Goal: Task Accomplishment & Management: Use online tool/utility

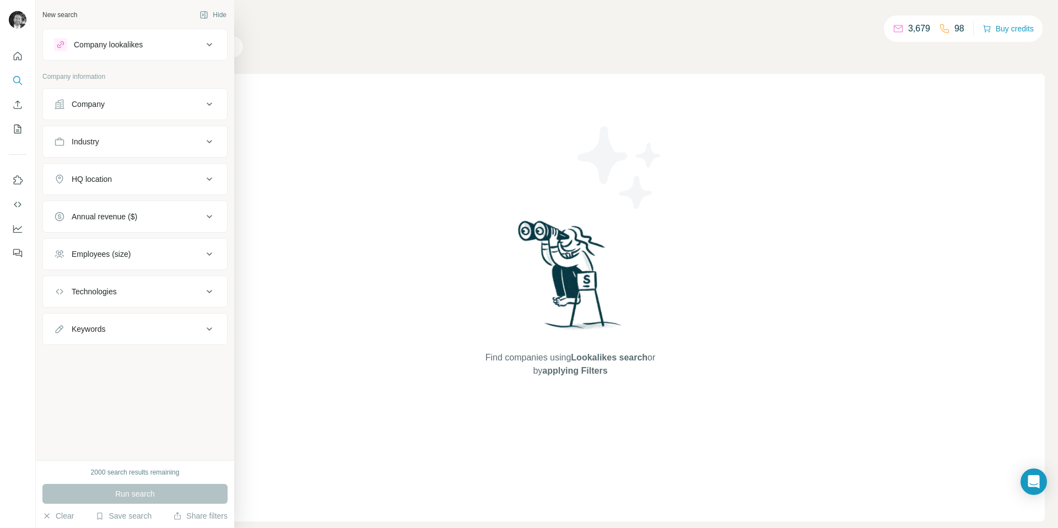
click at [90, 101] on div "Company" at bounding box center [88, 104] width 33 height 11
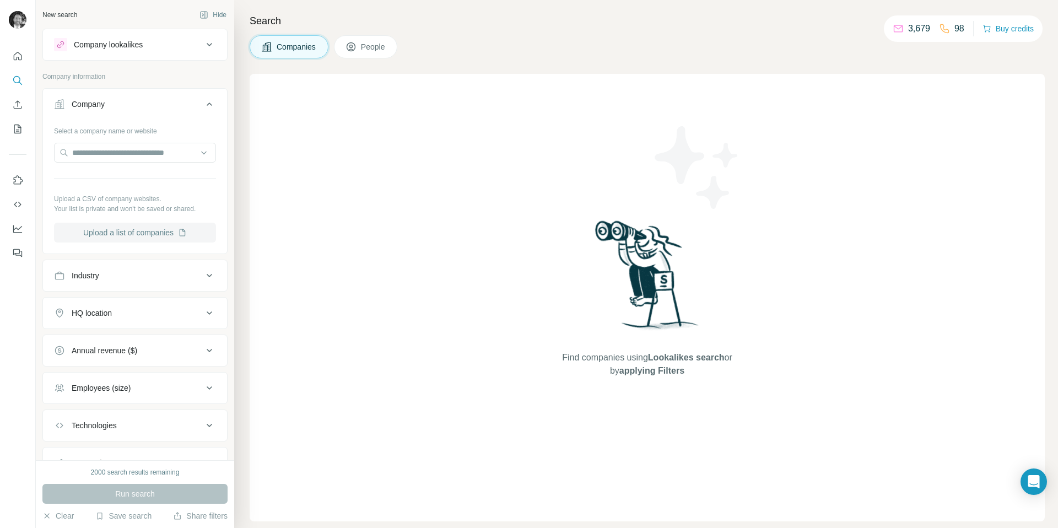
click at [102, 239] on button "Upload a list of companies" at bounding box center [135, 233] width 162 height 20
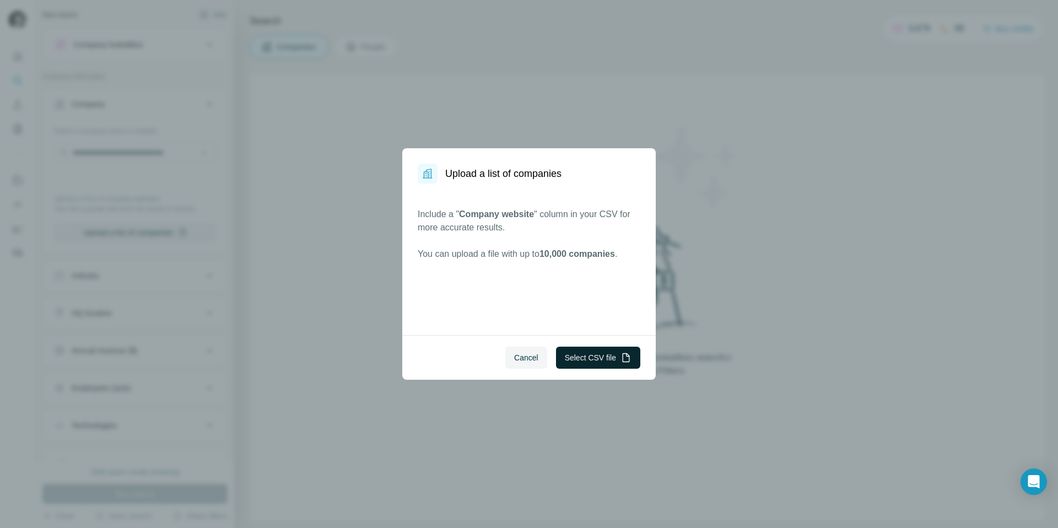
click at [572, 354] on button "Select CSV file" at bounding box center [598, 357] width 84 height 22
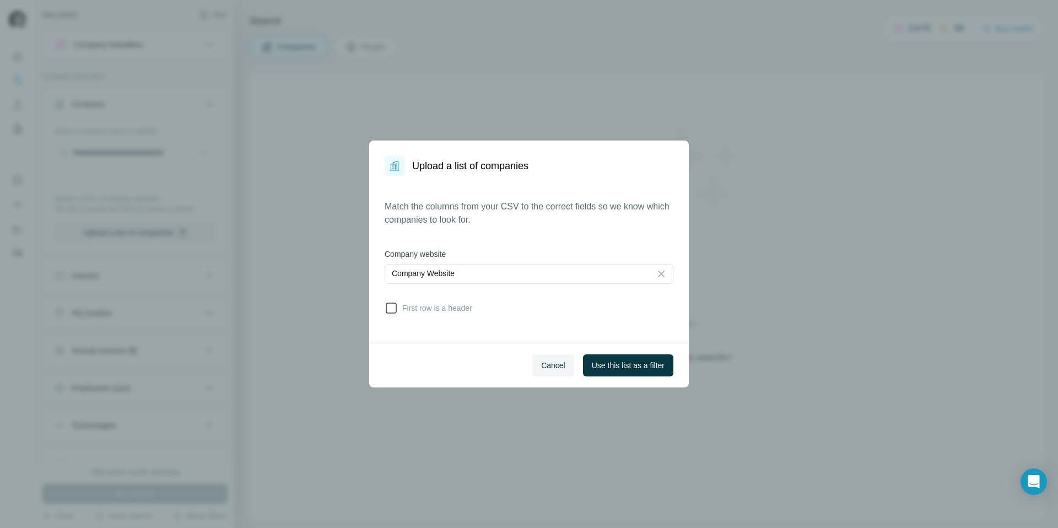
click at [392, 310] on icon at bounding box center [390, 307] width 13 height 13
click at [625, 368] on span "Use this list as a filter" at bounding box center [628, 365] width 73 height 11
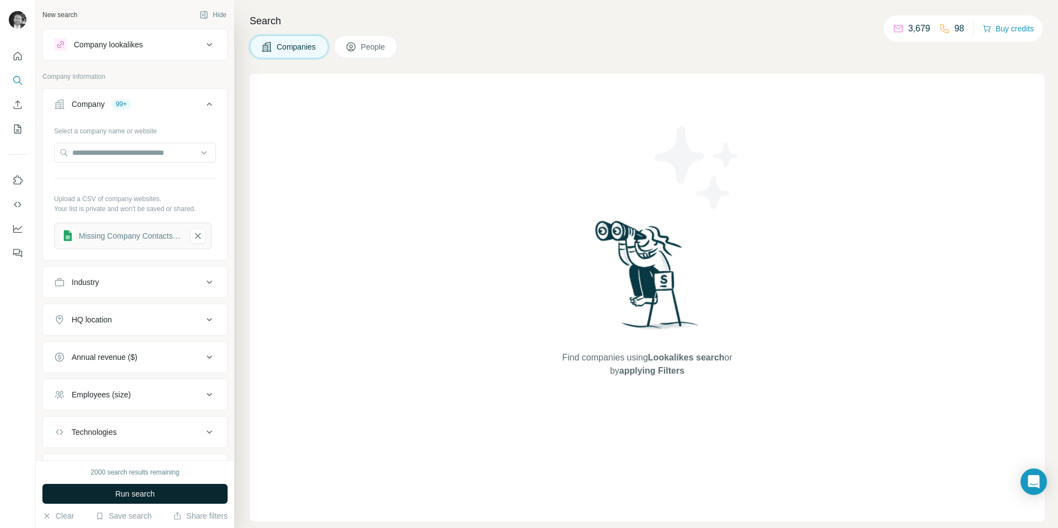
click at [119, 493] on span "Run search" at bounding box center [135, 493] width 40 height 11
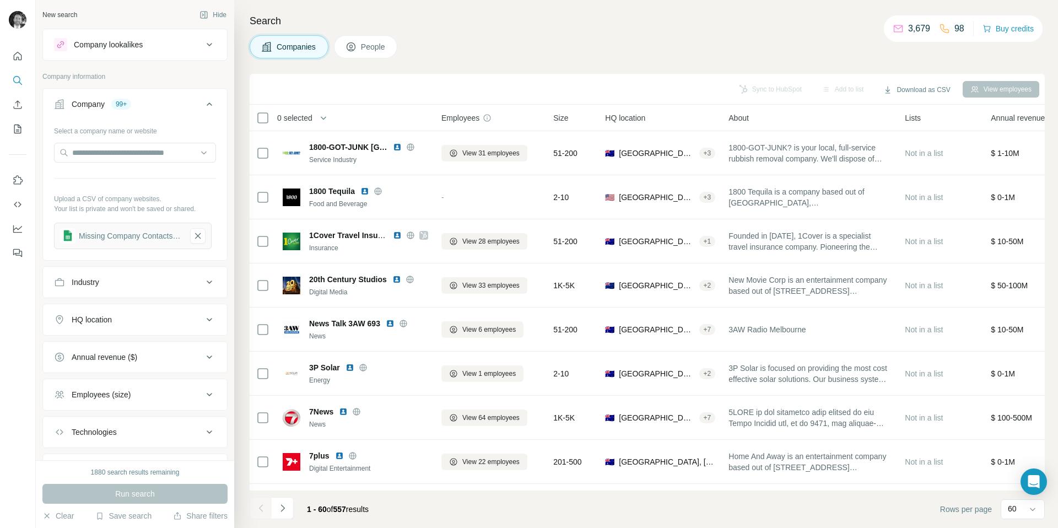
click at [366, 46] on span "People" at bounding box center [373, 46] width 25 height 11
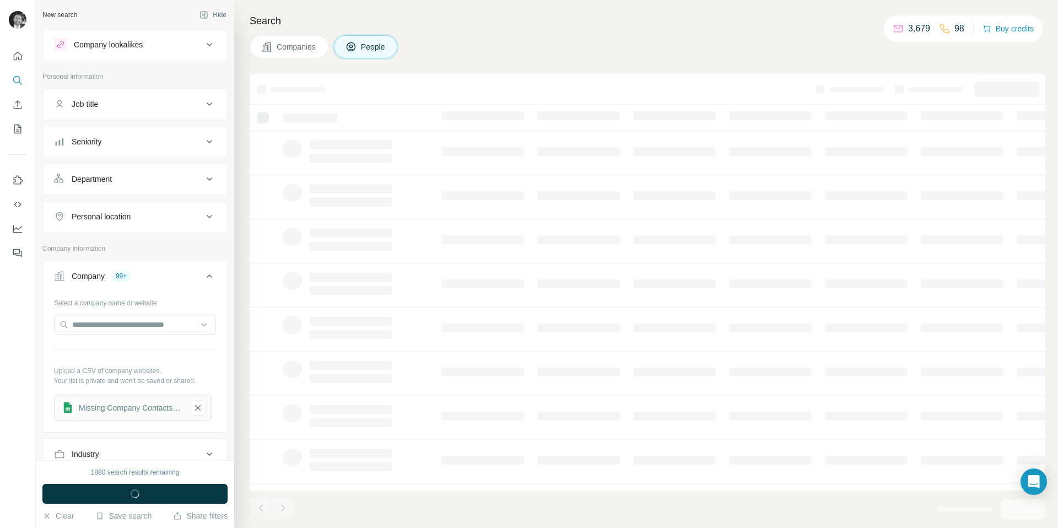
click at [182, 218] on div "Personal location" at bounding box center [128, 216] width 149 height 11
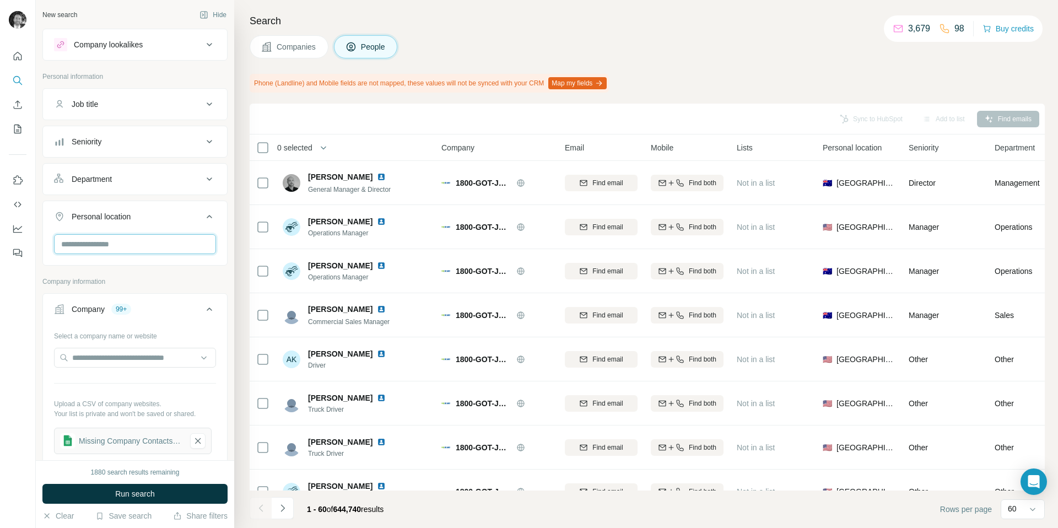
click at [128, 246] on input "text" at bounding box center [135, 244] width 162 height 20
type input "***"
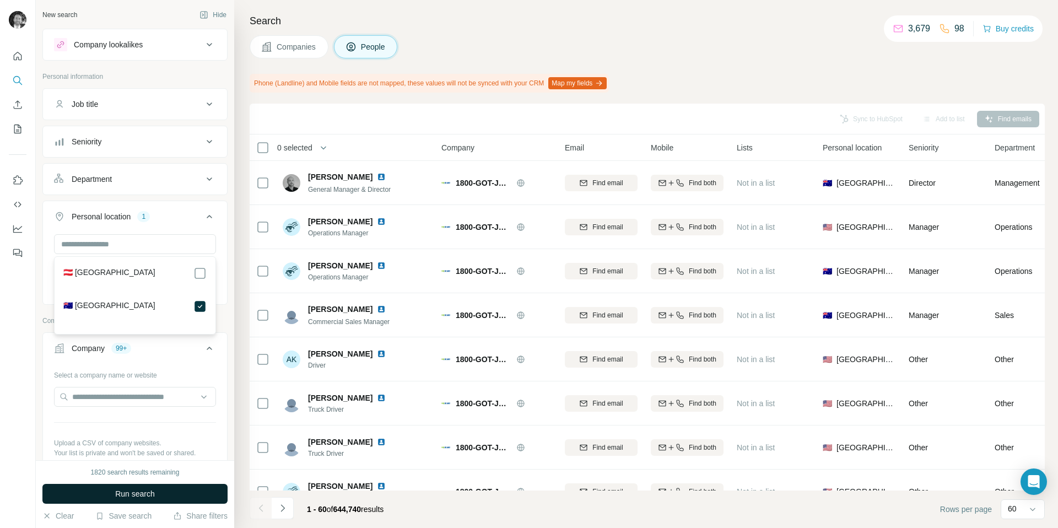
click at [140, 495] on span "Run search" at bounding box center [135, 493] width 40 height 11
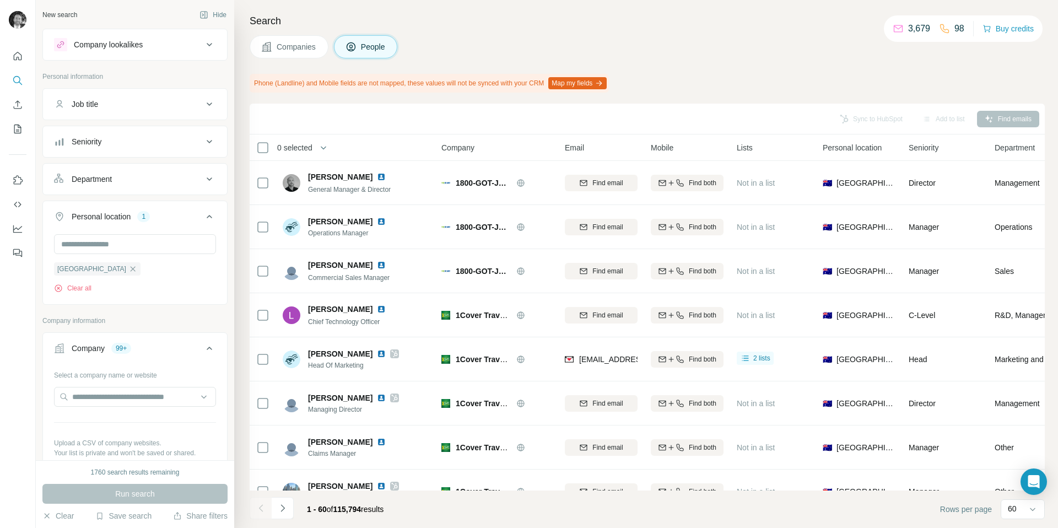
click at [124, 181] on div "Department" at bounding box center [128, 179] width 149 height 11
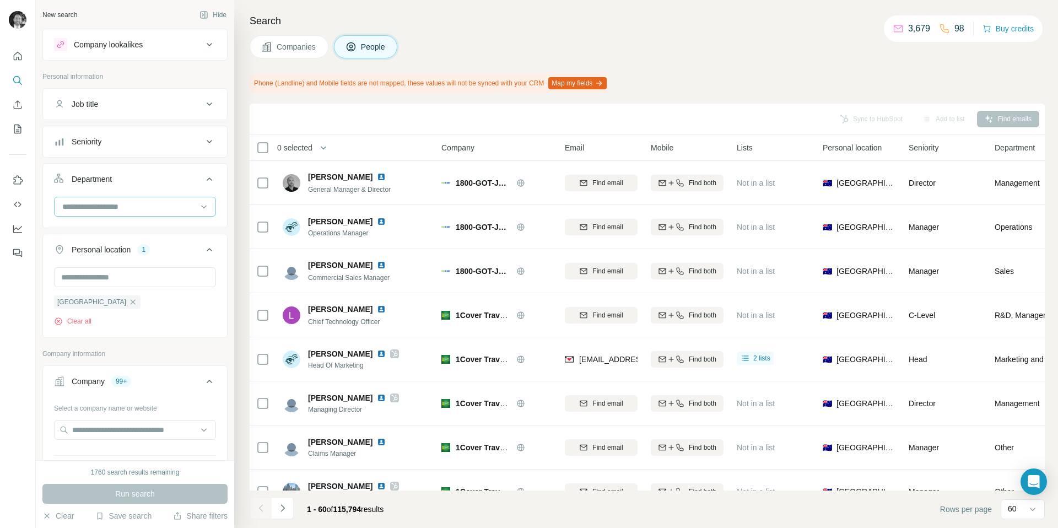
click at [131, 205] on input at bounding box center [129, 207] width 136 height 12
type input "**"
click at [121, 275] on p "Marketing and Advertising" at bounding box center [107, 271] width 89 height 11
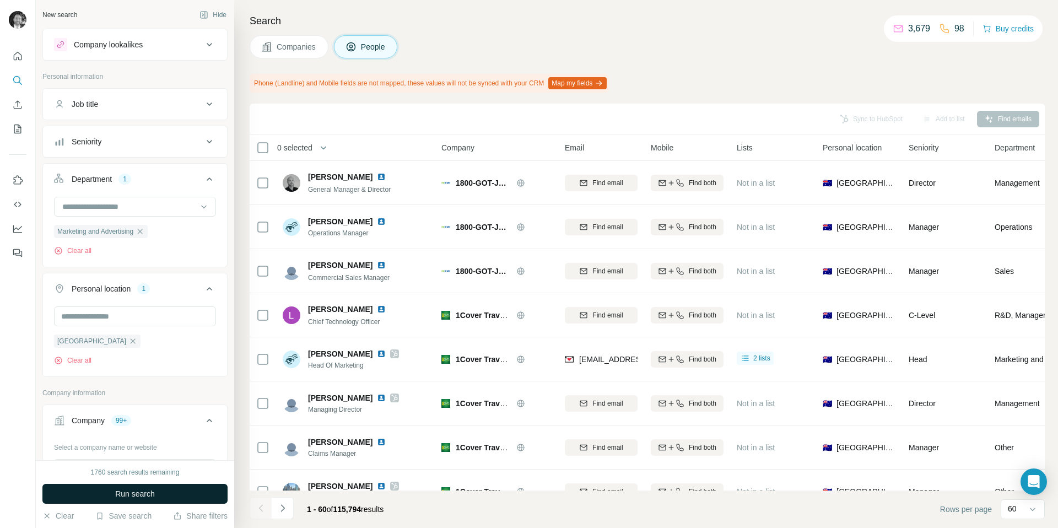
click at [120, 492] on span "Run search" at bounding box center [135, 493] width 40 height 11
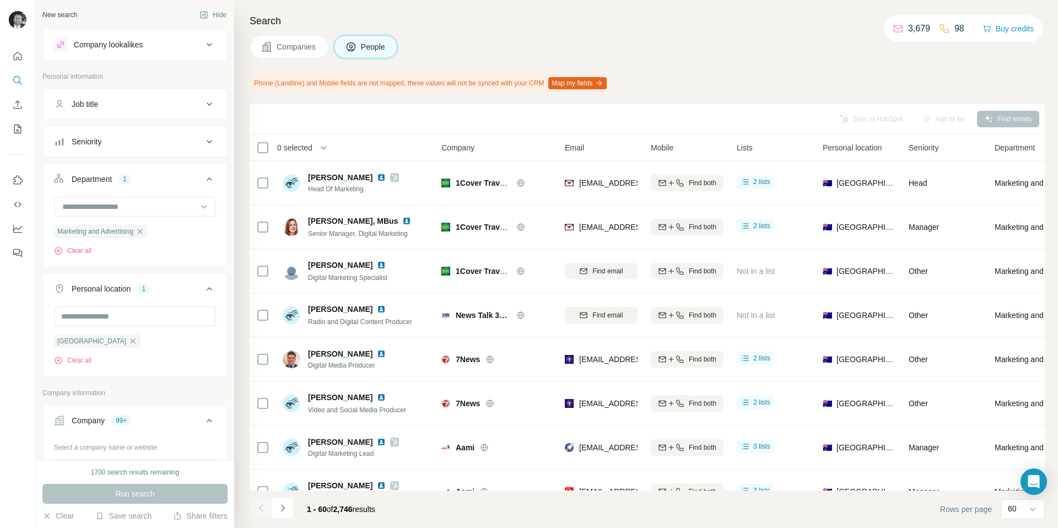
click at [290, 48] on span "Companies" at bounding box center [297, 46] width 40 height 11
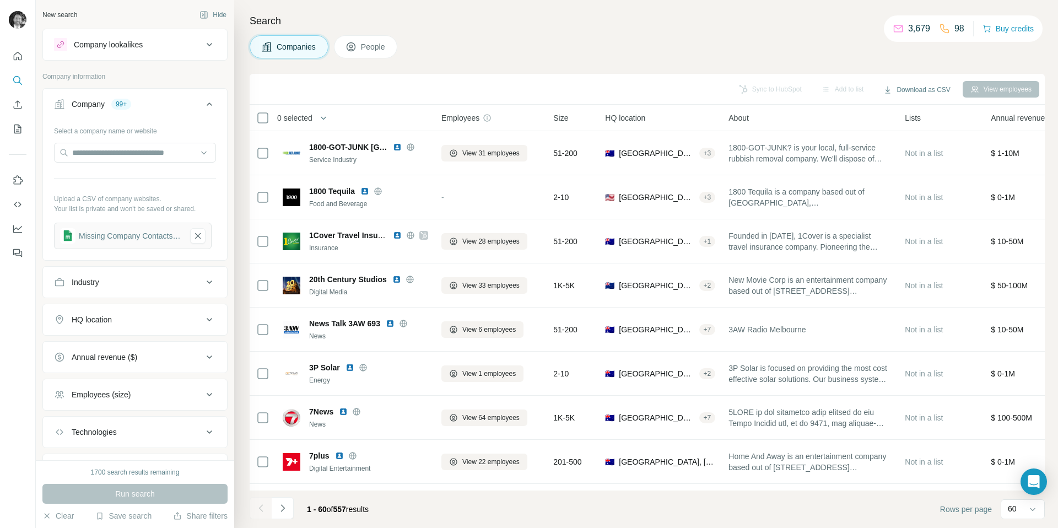
click at [367, 51] on span "People" at bounding box center [373, 46] width 25 height 11
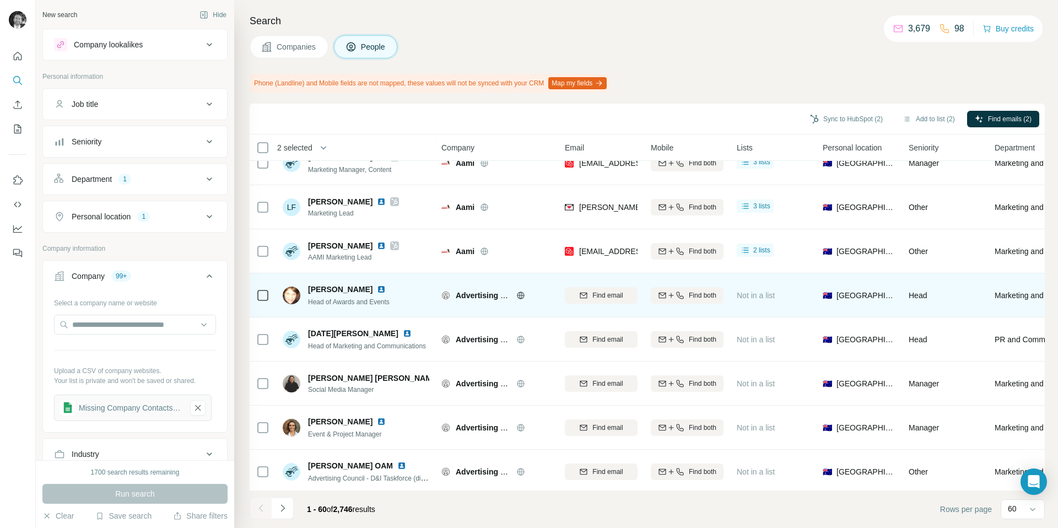
scroll to position [335, 0]
